Goal: Task Accomplishment & Management: Manage account settings

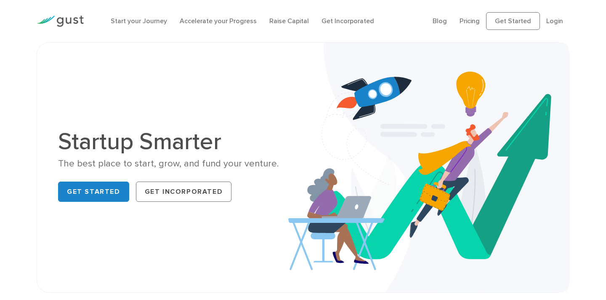
click at [564, 20] on ul "Blog FAQ Pricing Get Started Login Login" at bounding box center [500, 21] width 137 height 18
click at [558, 20] on link "Login" at bounding box center [554, 21] width 17 height 8
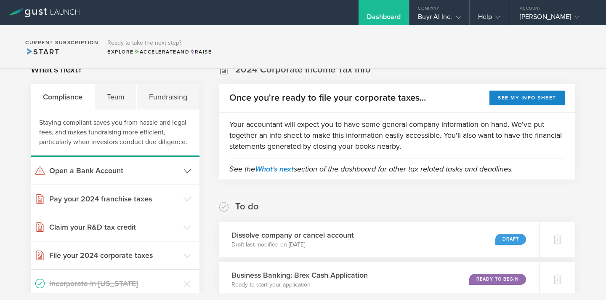
scroll to position [147, 0]
click at [143, 198] on h3 "Pay your 2024 franchise taxes" at bounding box center [114, 198] width 130 height 11
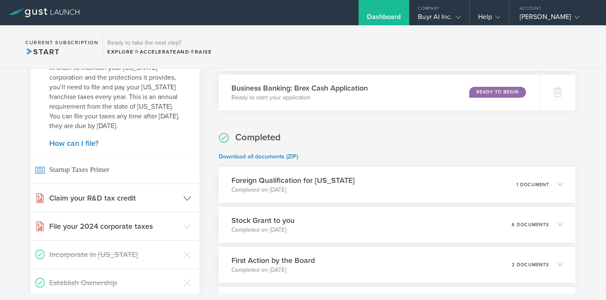
scroll to position [334, 0]
click at [112, 221] on h3 "File your 2024 corporate taxes" at bounding box center [114, 225] width 130 height 11
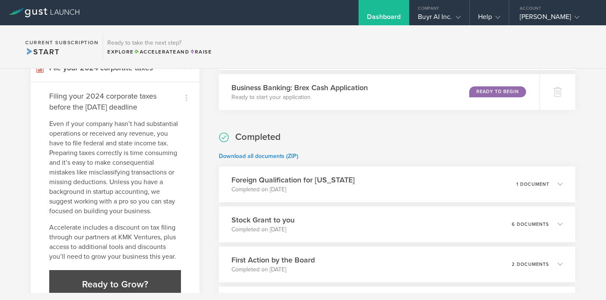
click at [110, 146] on p "Even if your company hasn’t had substantial operations or received any revenue,…" at bounding box center [115, 167] width 132 height 97
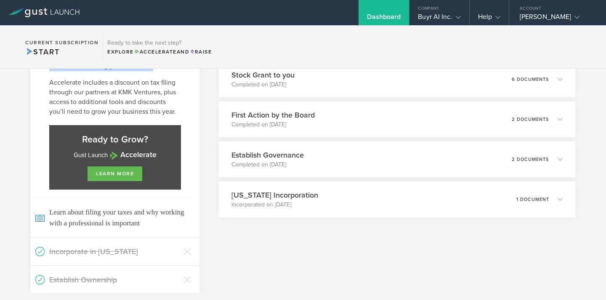
scroll to position [509, 0]
